Goal: Task Accomplishment & Management: Manage account settings

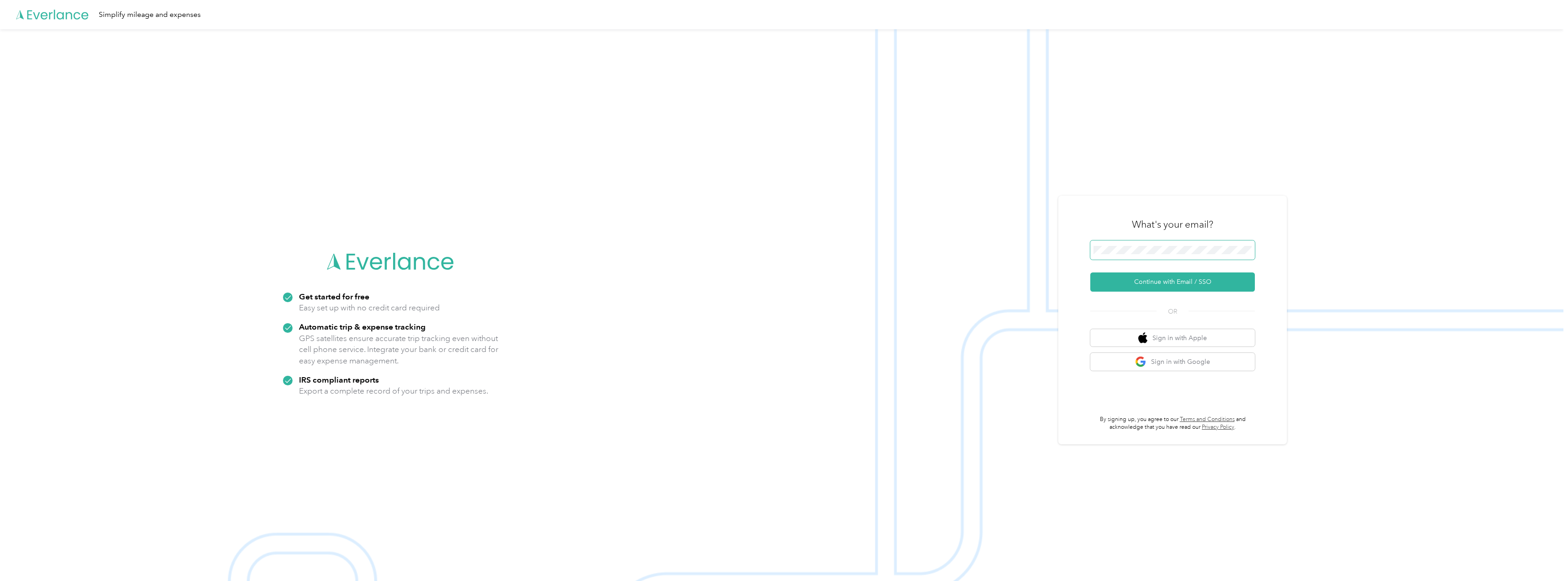
click at [1115, 258] on span at bounding box center [1173, 250] width 165 height 19
click at [1126, 281] on button "Continue with Email / SSO" at bounding box center [1173, 282] width 165 height 19
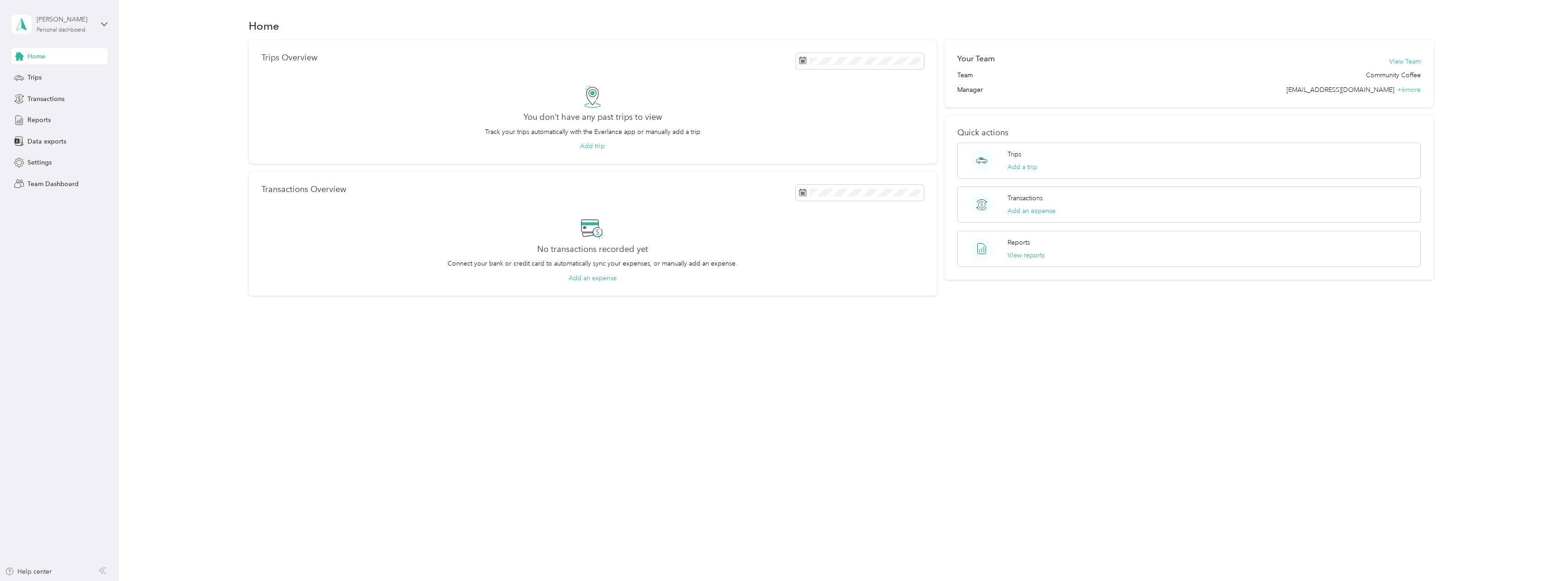
click at [44, 22] on div "[PERSON_NAME]" at bounding box center [65, 20] width 57 height 10
click at [40, 69] on div "Team dashboard" at bounding box center [108, 75] width 180 height 16
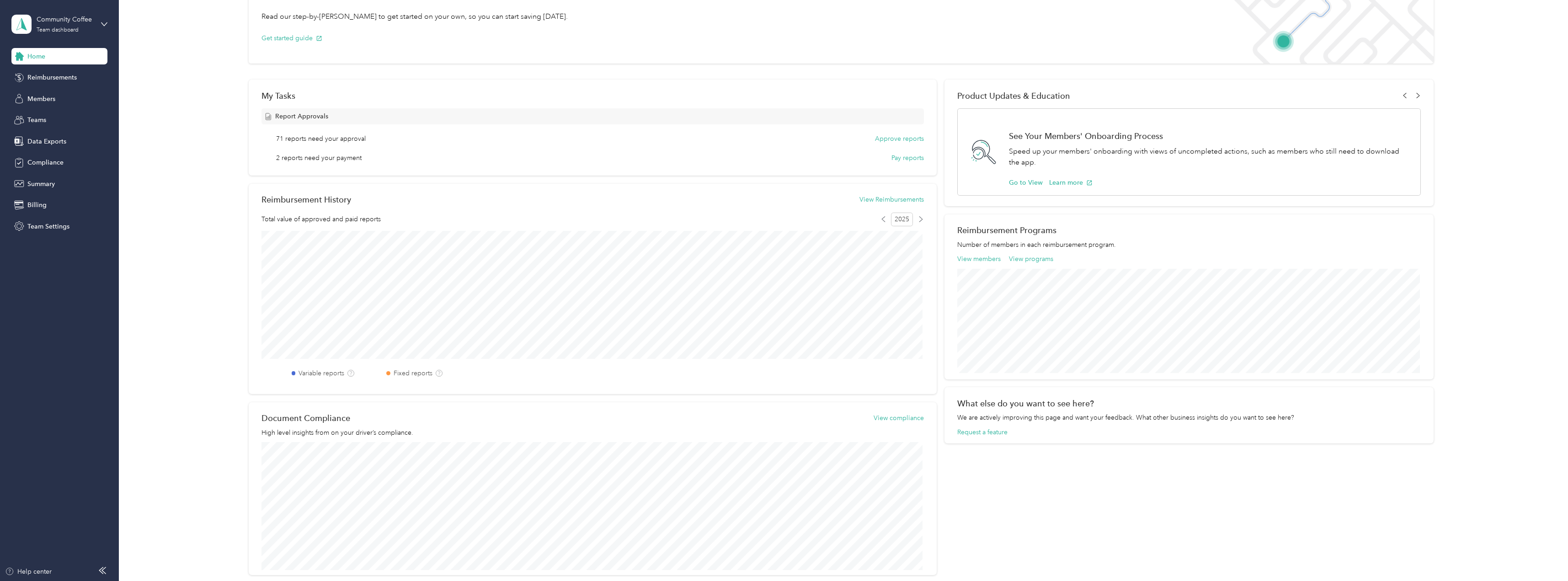
scroll to position [45, 0]
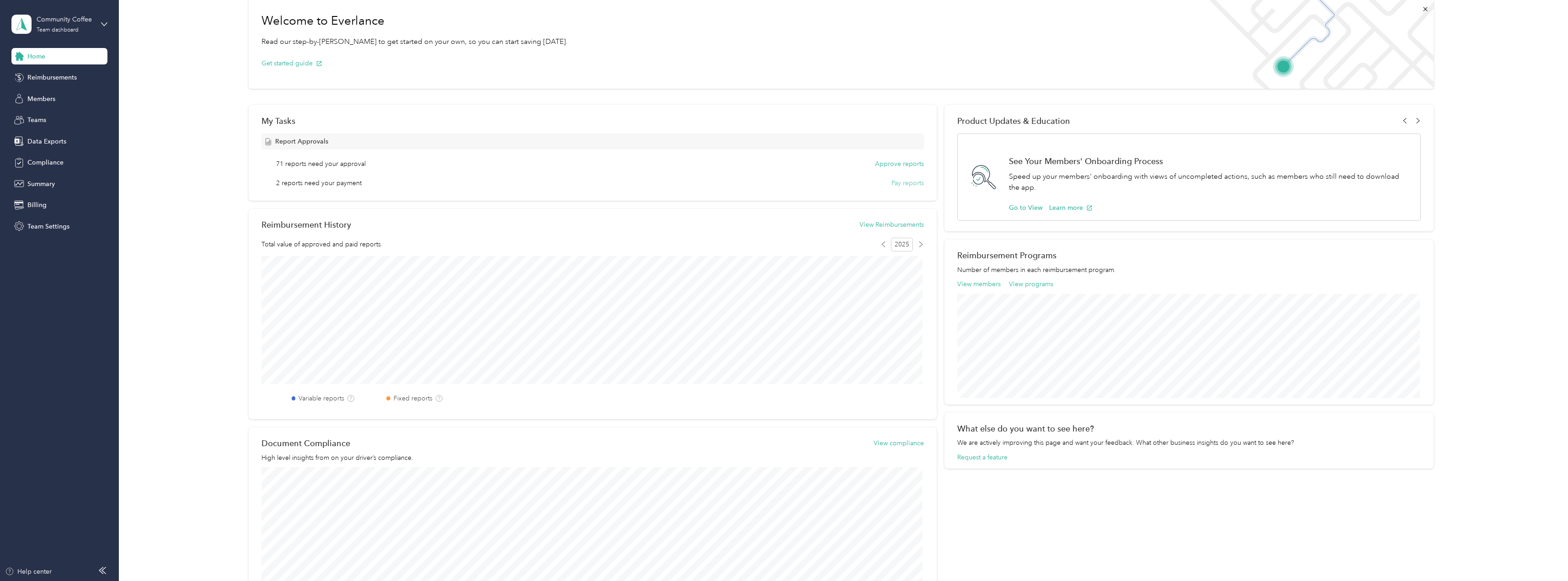
click at [916, 183] on button "Pay reports" at bounding box center [908, 183] width 33 height 10
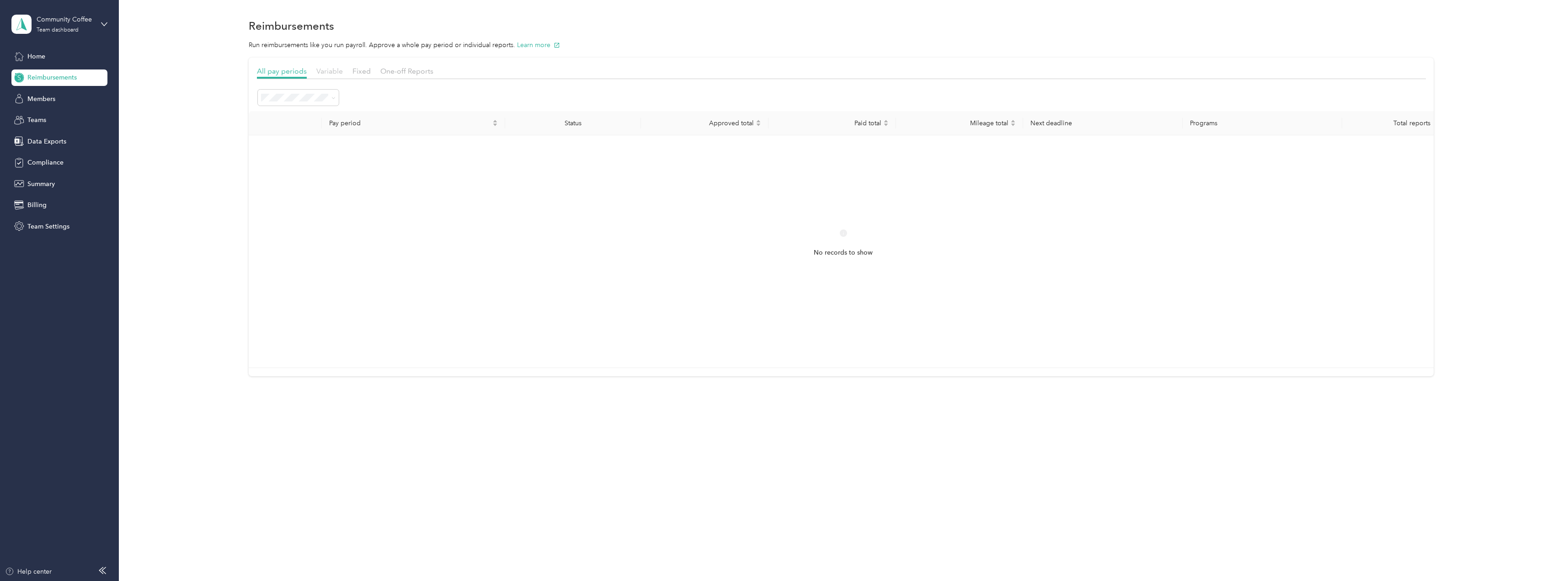
click at [322, 69] on span "Variable" at bounding box center [330, 71] width 26 height 9
click at [275, 73] on span "All pay periods" at bounding box center [282, 71] width 50 height 9
click at [41, 56] on span "Home" at bounding box center [36, 57] width 18 height 10
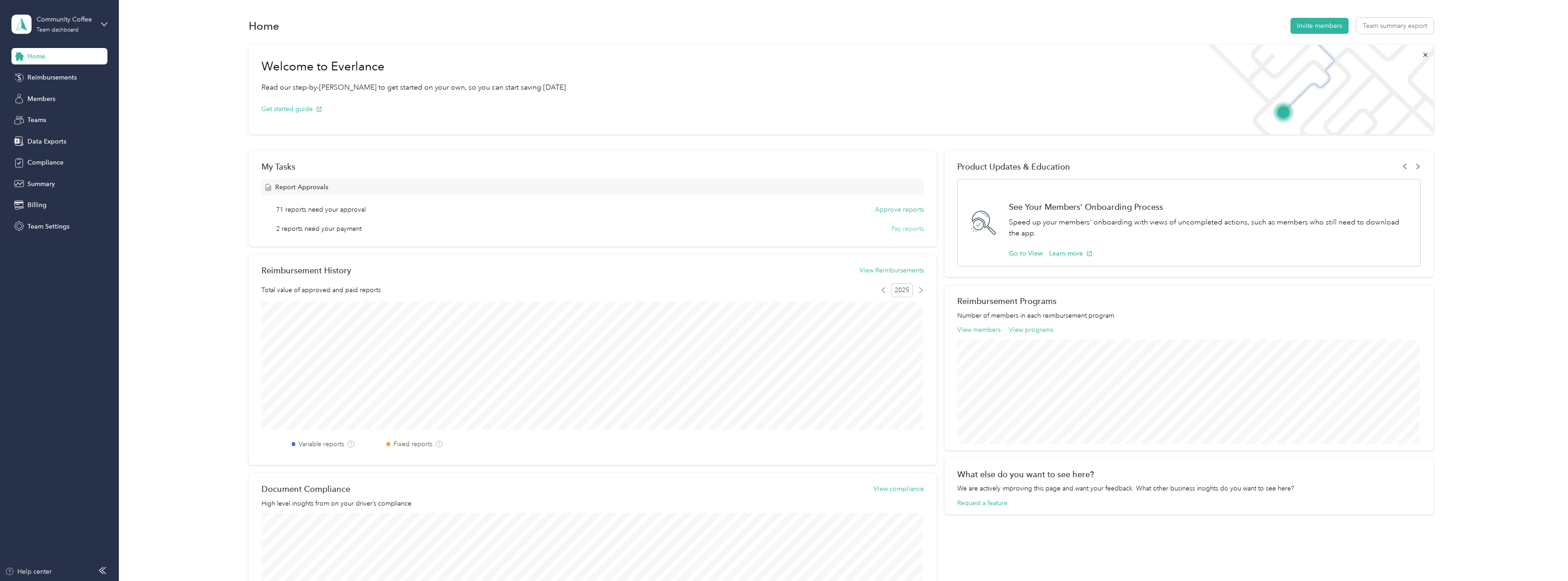
click at [908, 229] on button "Pay reports" at bounding box center [908, 229] width 33 height 10
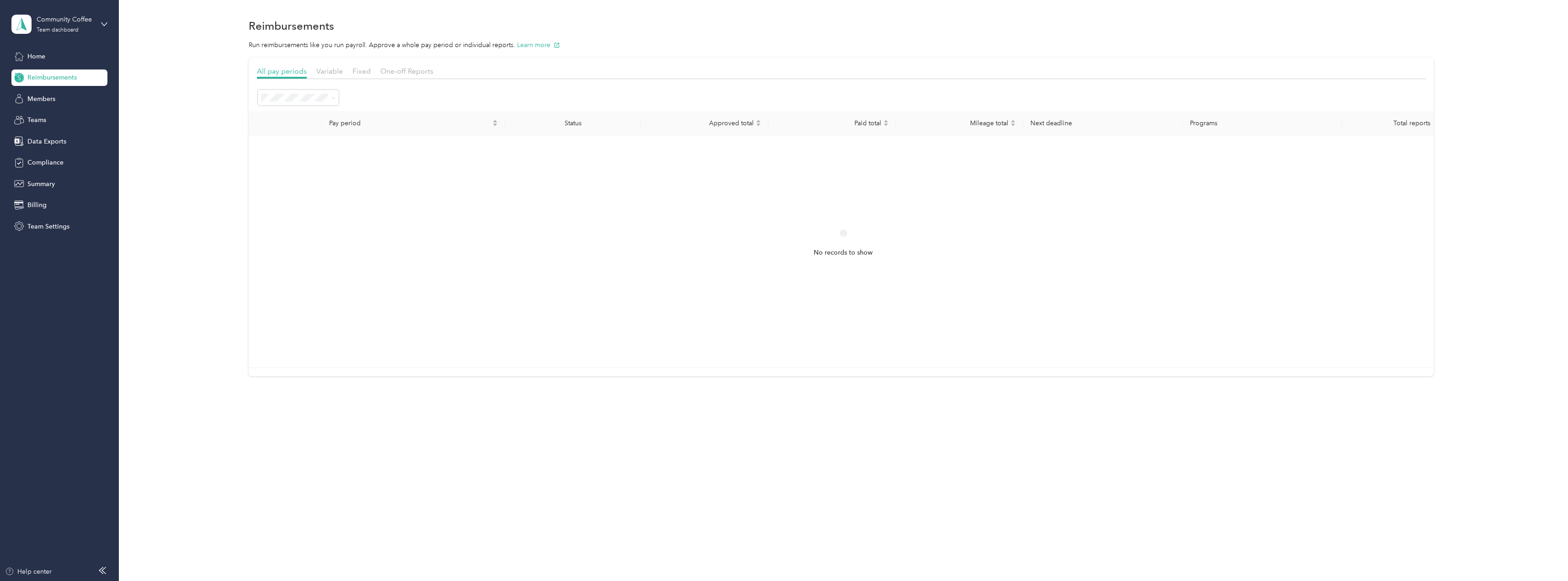
click at [338, 76] on div "Variable" at bounding box center [330, 71] width 26 height 12
click at [280, 117] on li "All periods" at bounding box center [298, 114] width 81 height 16
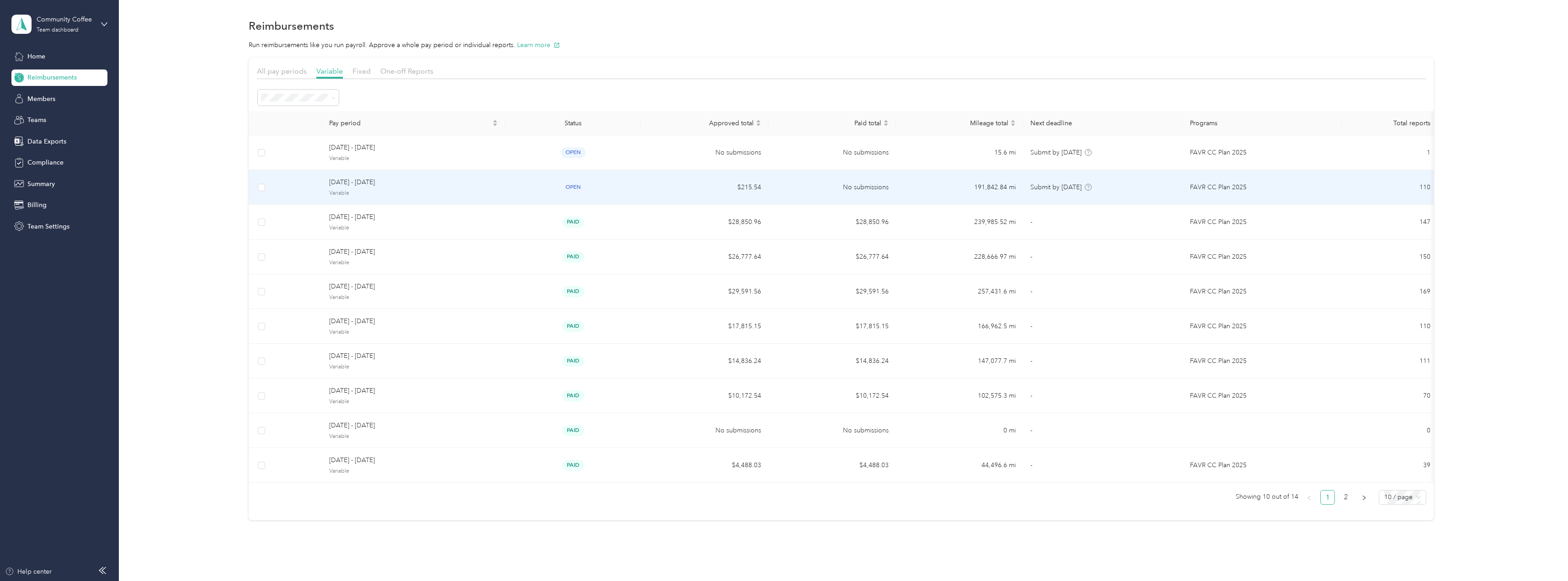
click at [630, 184] on div "open" at bounding box center [572, 187] width 121 height 10
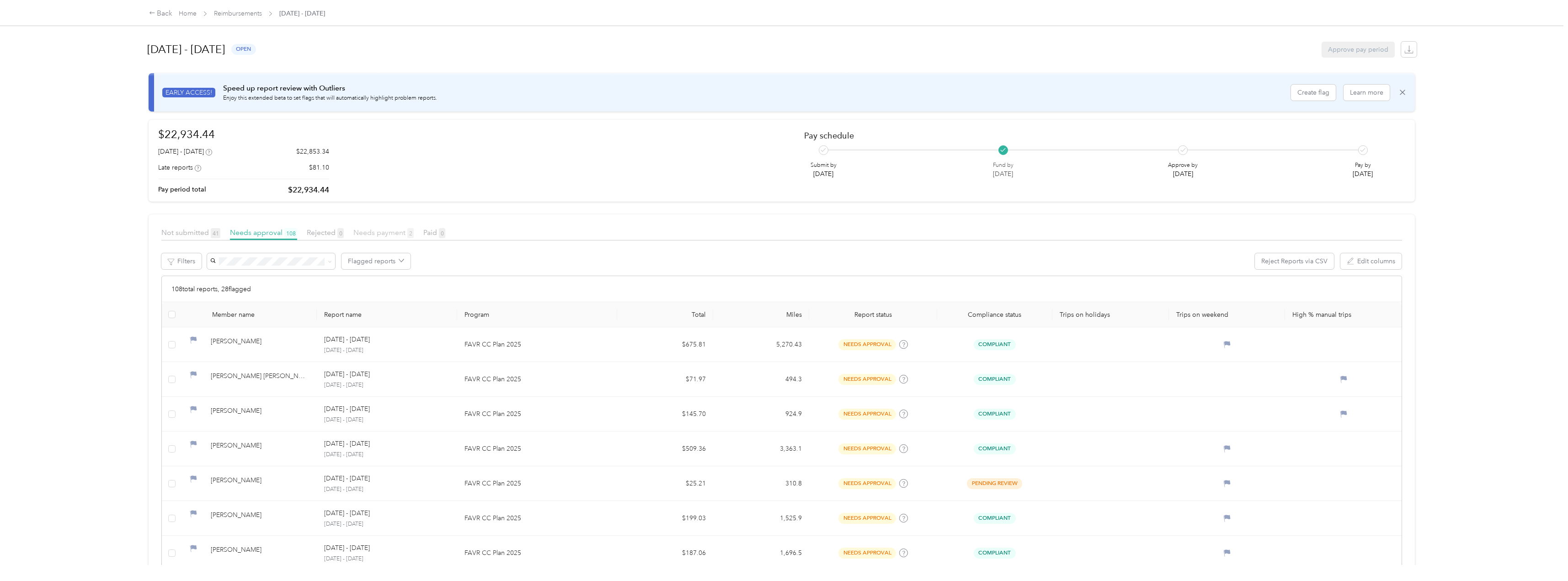
click at [390, 229] on span "Needs payment 2" at bounding box center [384, 232] width 60 height 9
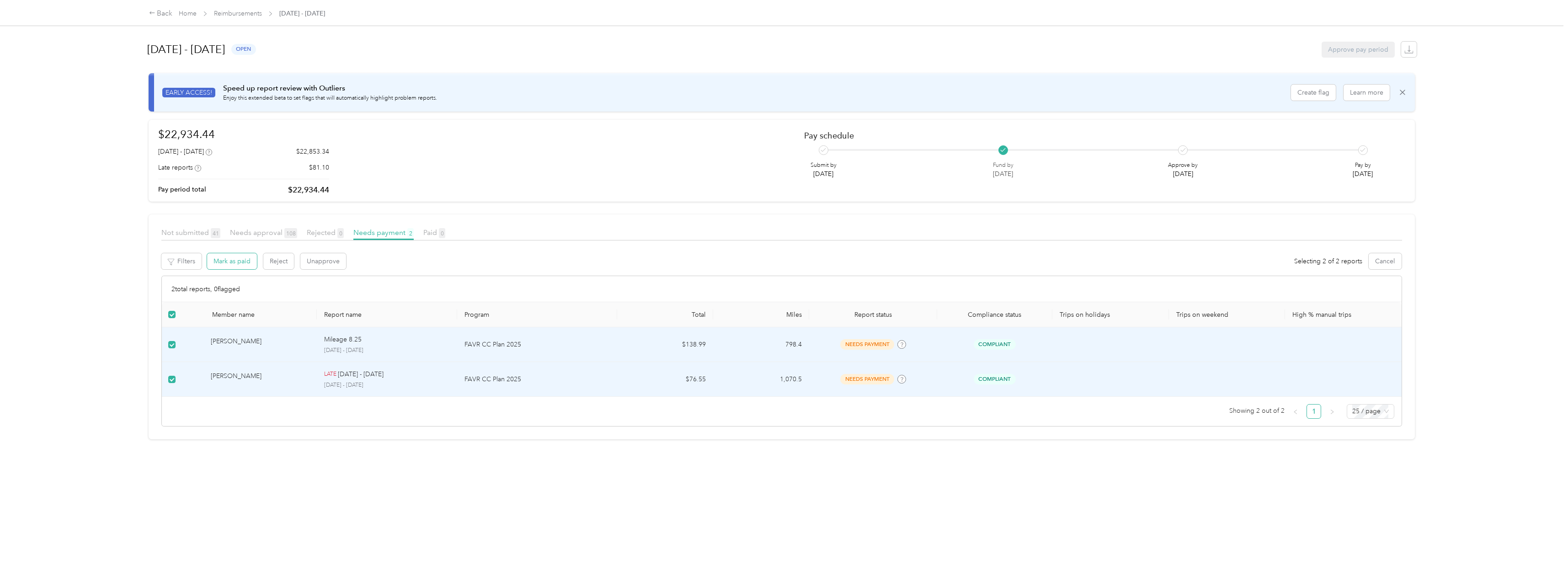
click at [236, 264] on button "Mark as paid" at bounding box center [232, 261] width 50 height 16
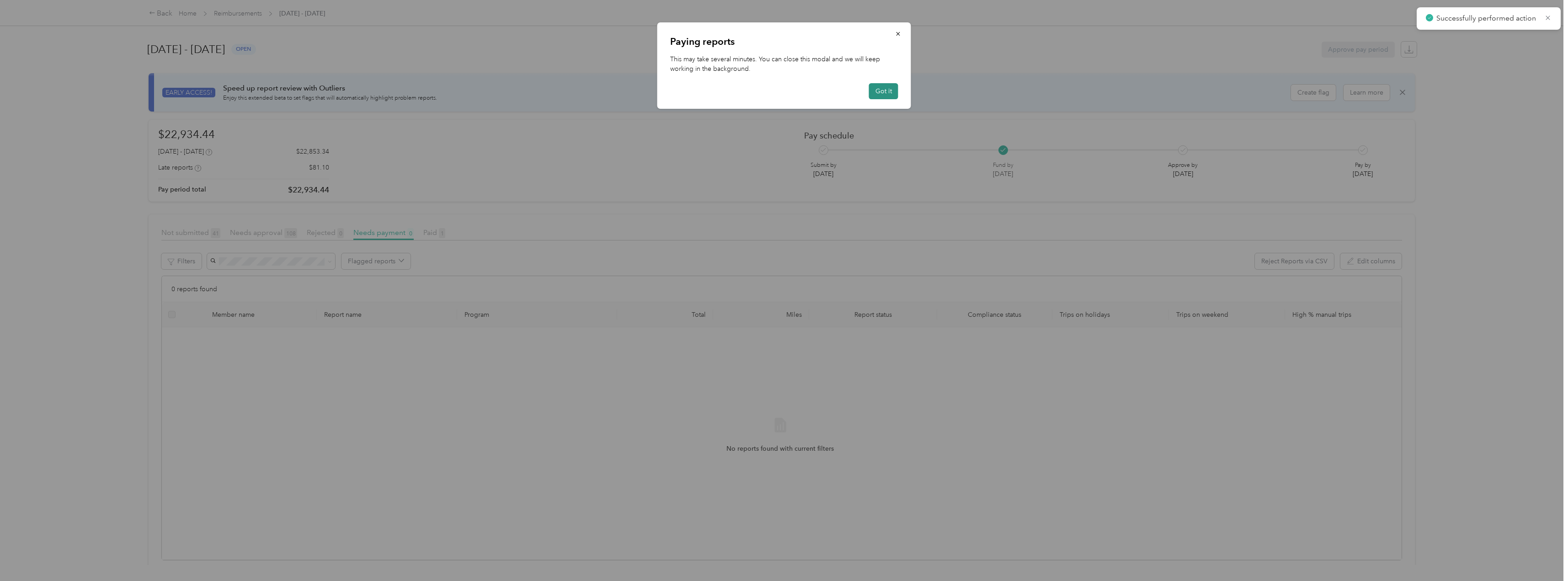
click at [885, 89] on button "Got it" at bounding box center [884, 91] width 30 height 16
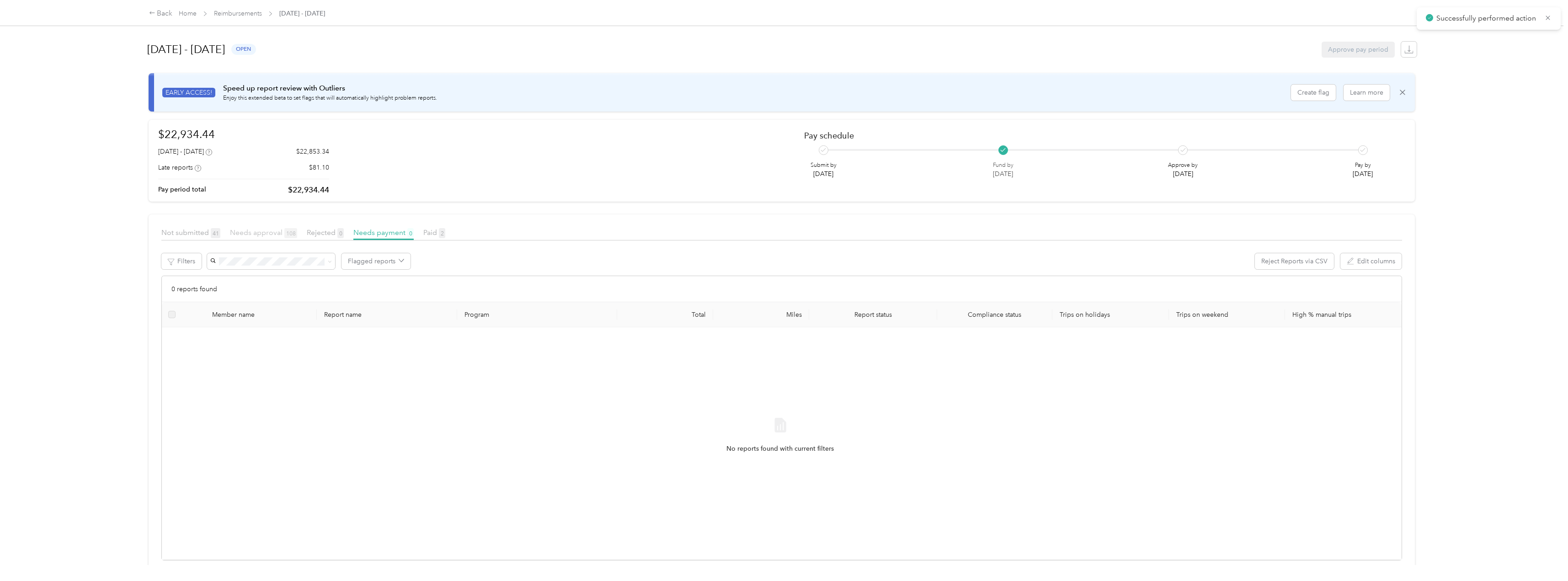
click at [263, 234] on span "Needs approval 108" at bounding box center [263, 232] width 67 height 9
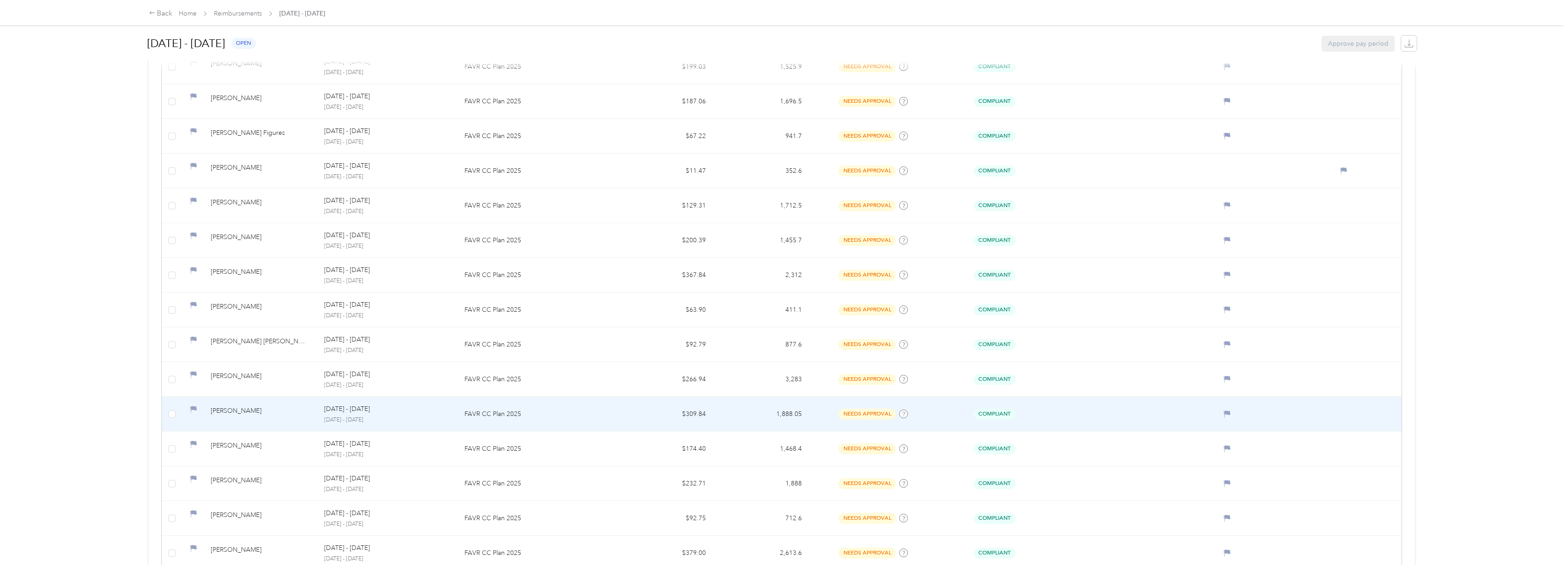
scroll to position [177, 0]
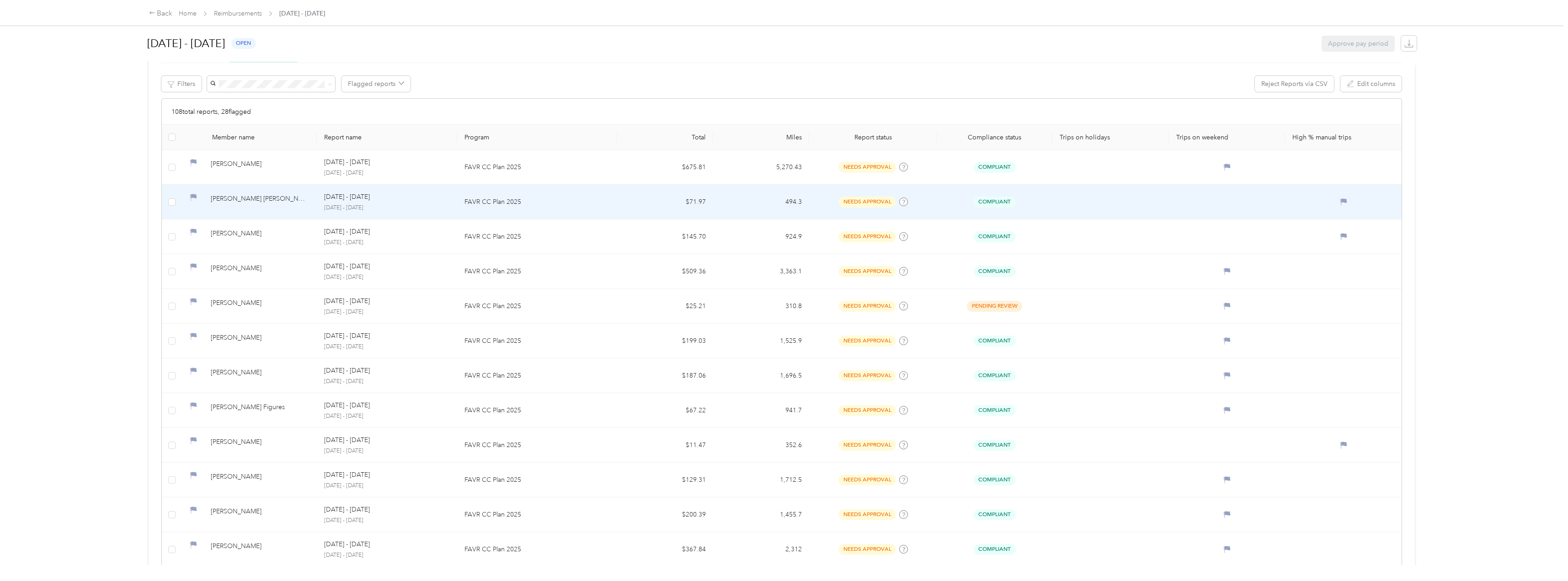
click at [295, 204] on div "[PERSON_NAME] [PERSON_NAME]" at bounding box center [260, 202] width 99 height 16
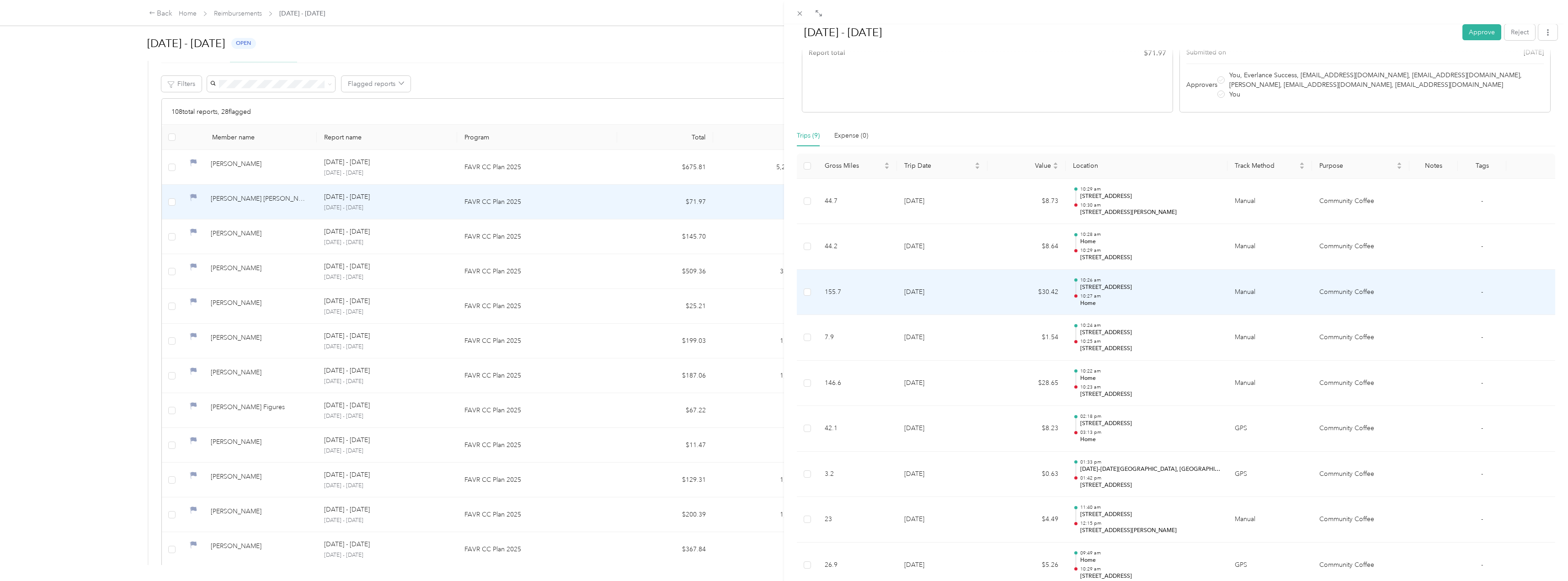
scroll to position [12, 0]
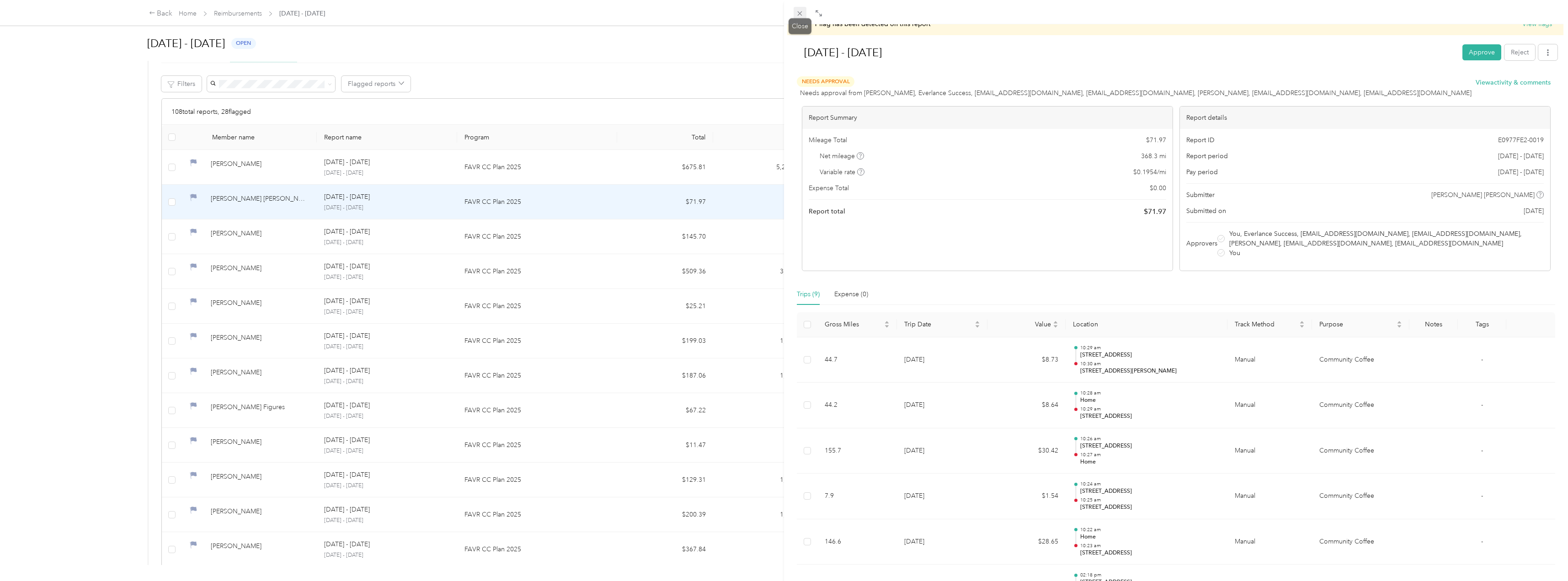
click at [801, 13] on icon at bounding box center [799, 14] width 4 height 4
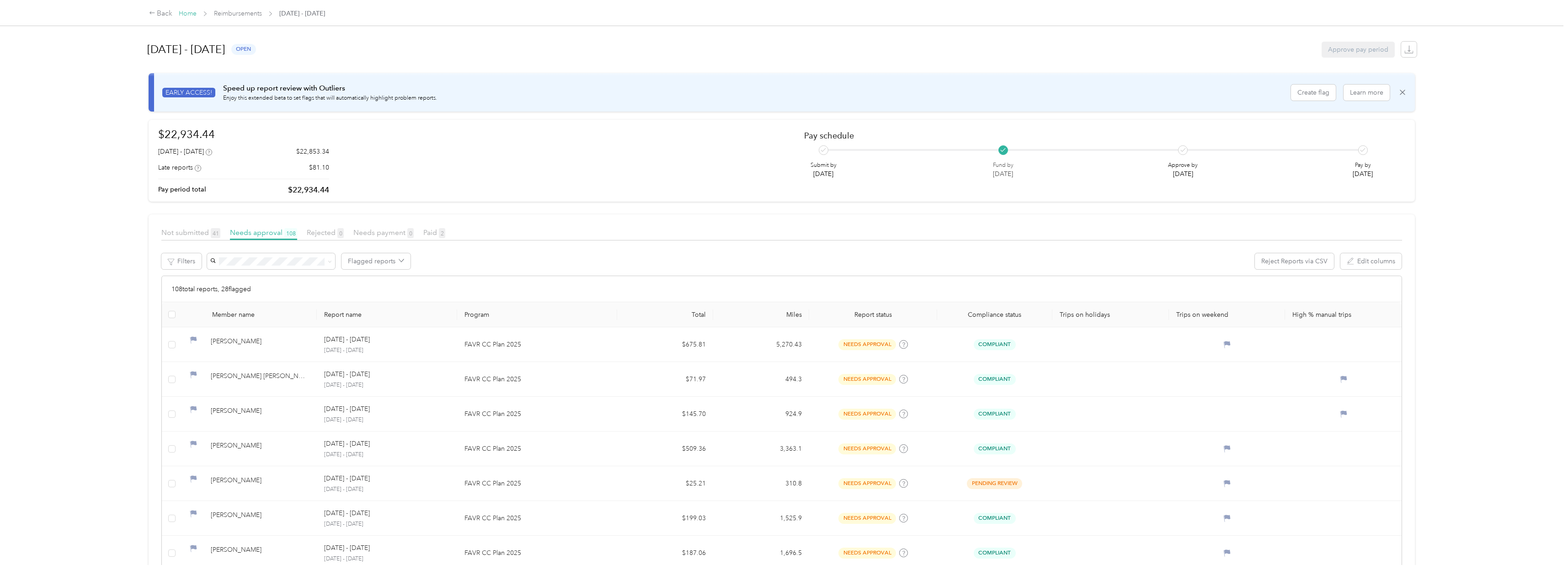
click at [181, 14] on link "Home" at bounding box center [188, 14] width 18 height 8
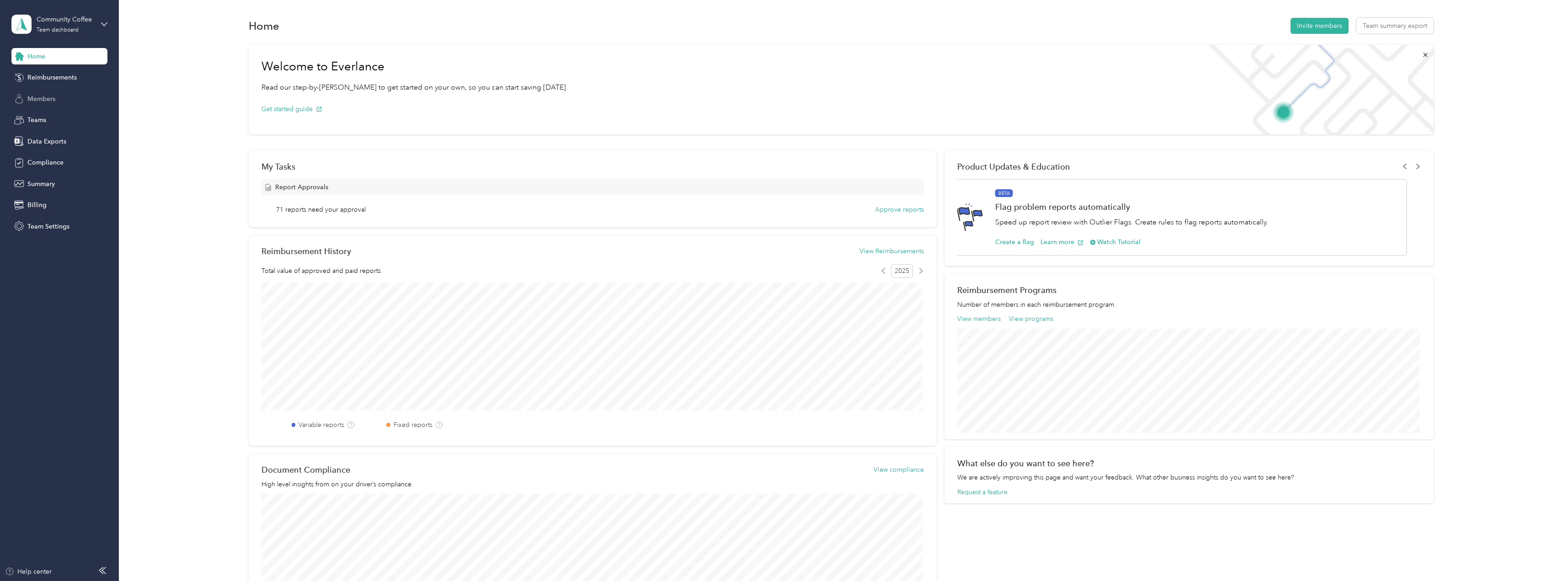
click at [38, 95] on span "Members" at bounding box center [41, 99] width 28 height 10
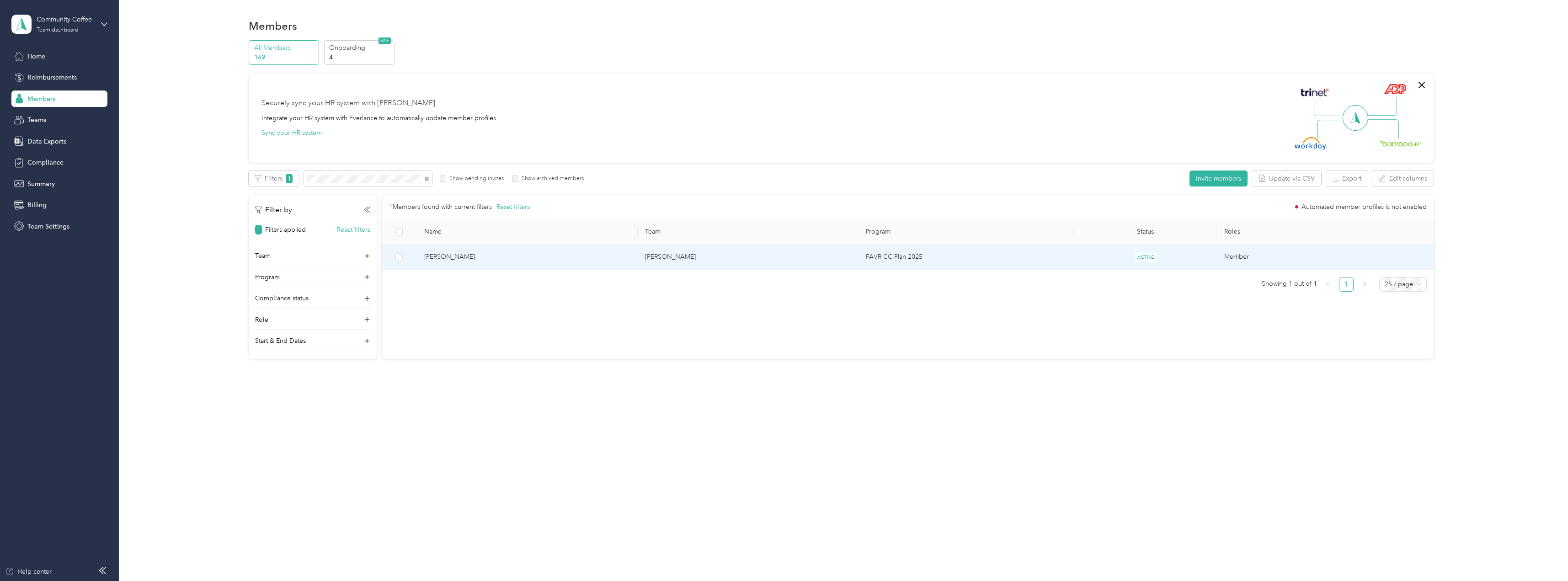
click at [470, 258] on span "[PERSON_NAME]" at bounding box center [527, 257] width 206 height 10
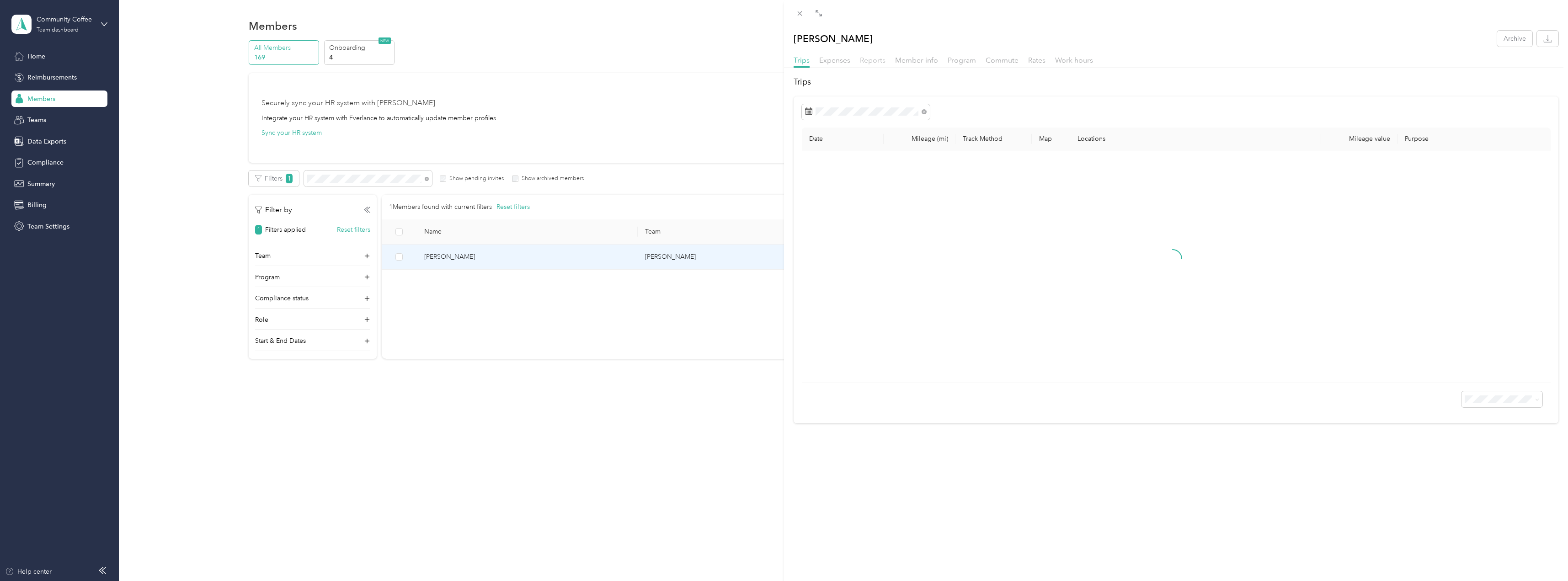
click at [876, 60] on span "Reports" at bounding box center [873, 60] width 26 height 9
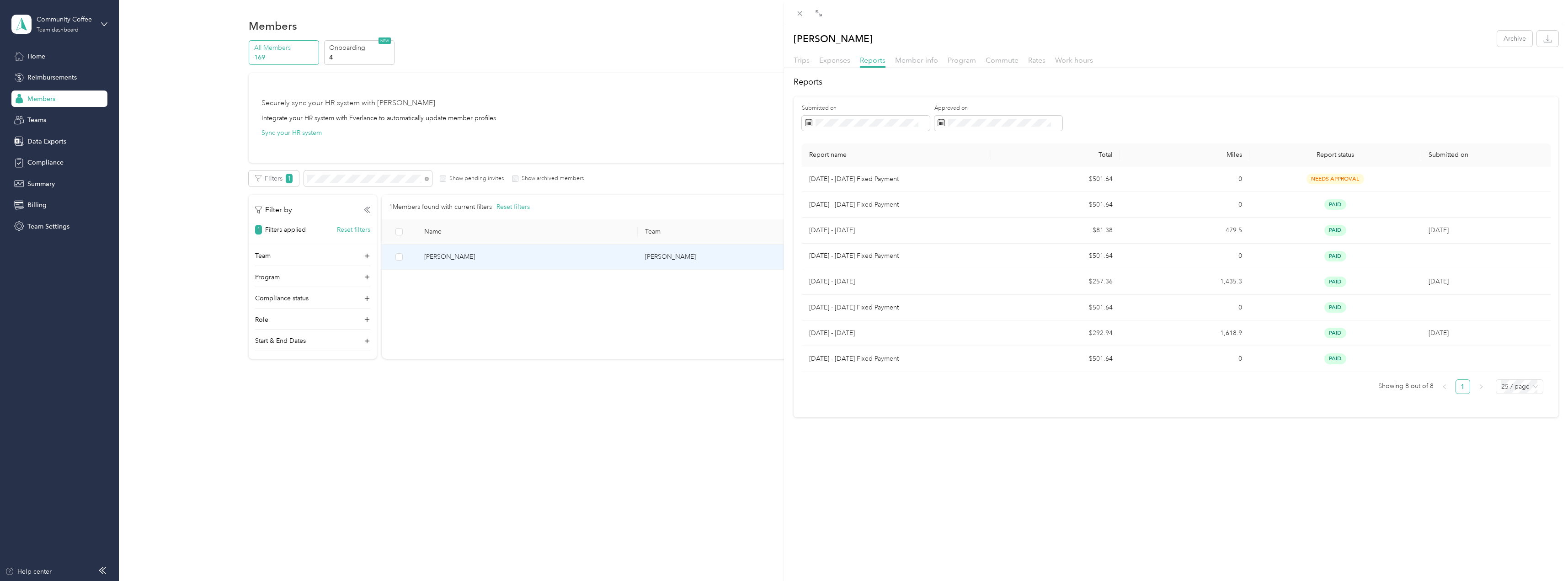
click at [34, 577] on div "[PERSON_NAME] Archive Trips Expenses Reports Member info Program Commute Rates …" at bounding box center [784, 290] width 1568 height 581
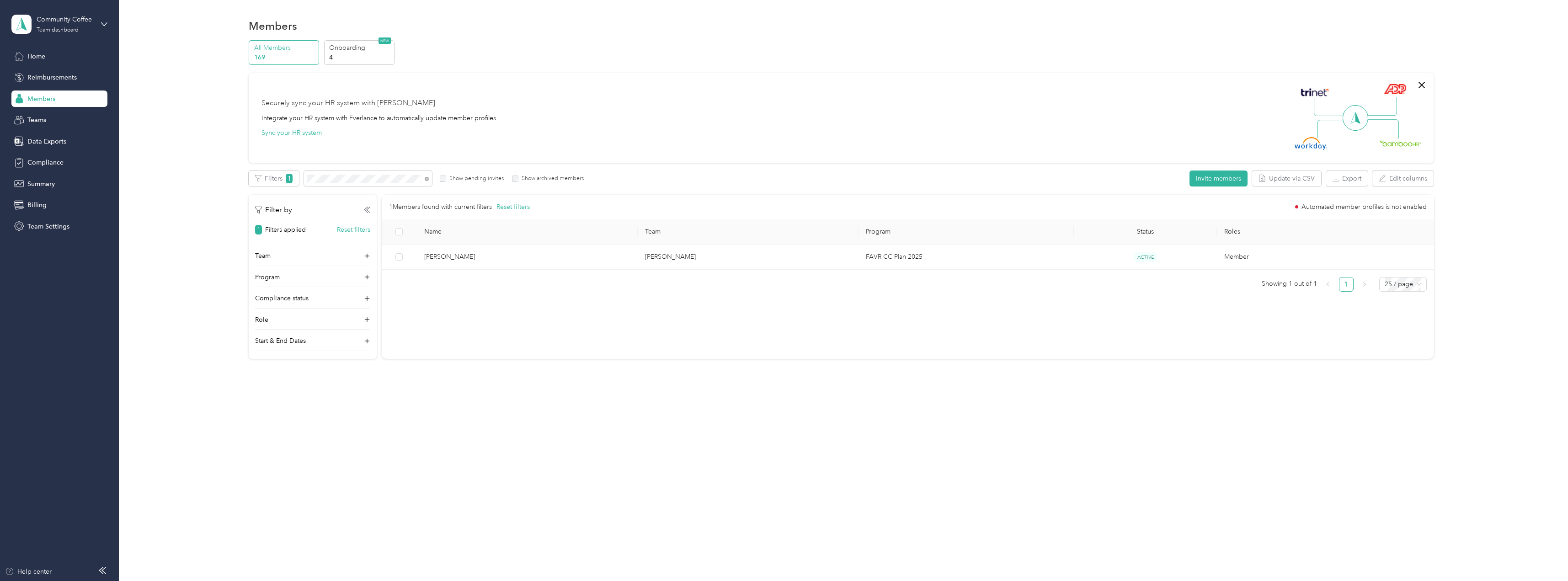
click at [105, 569] on icon at bounding box center [103, 571] width 7 height 7
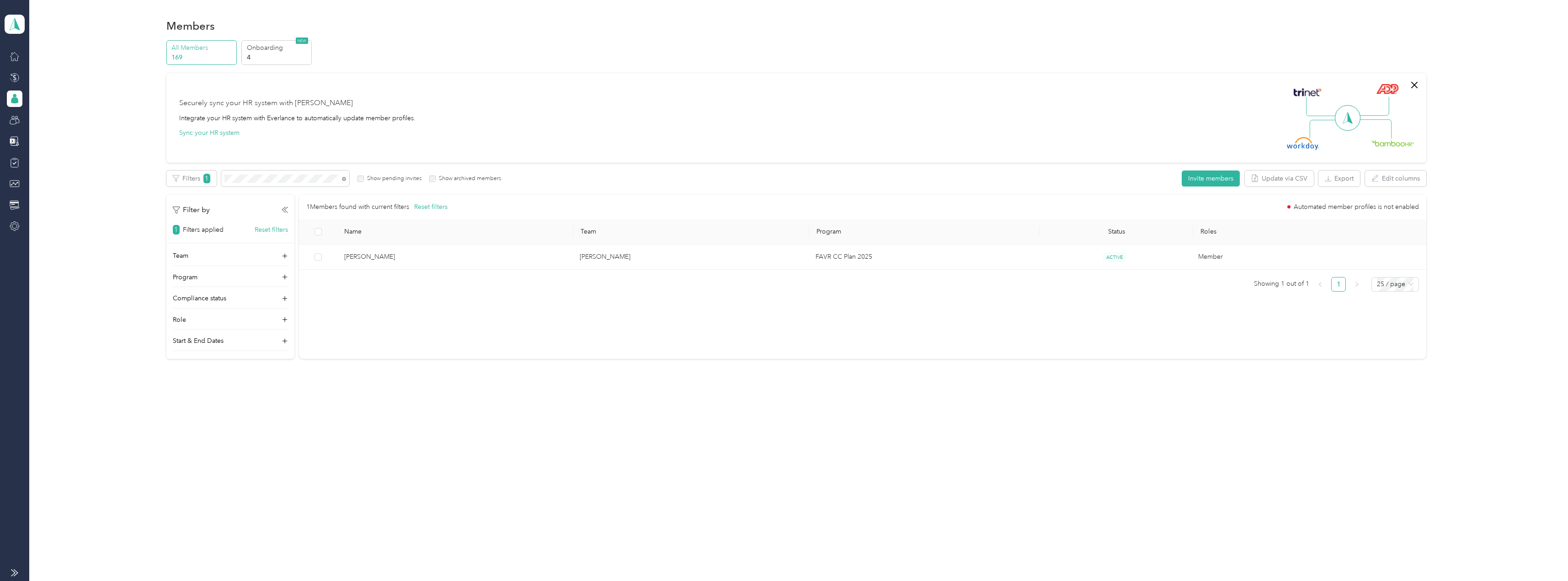
click at [10, 572] on div at bounding box center [15, 575] width 30 height 12
click at [22, 569] on div at bounding box center [15, 575] width 30 height 12
click at [20, 571] on div at bounding box center [15, 575] width 30 height 12
click at [12, 573] on icon at bounding box center [15, 573] width 7 height 7
